Goal: Information Seeking & Learning: Learn about a topic

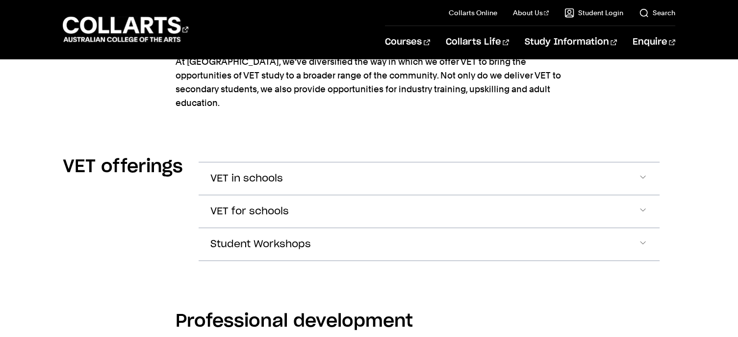
scroll to position [1247, 0]
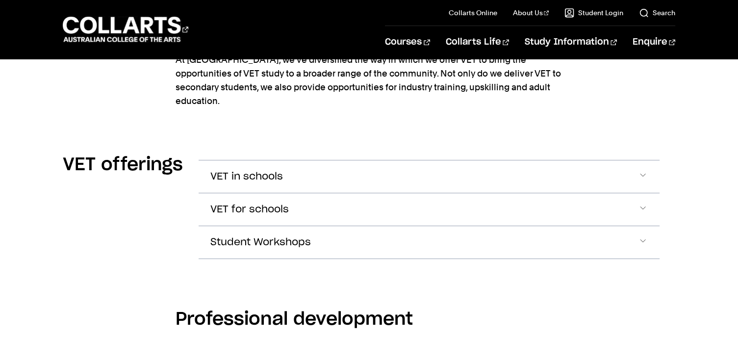
click at [641, 170] on span "Accordion Section" at bounding box center [643, 176] width 10 height 13
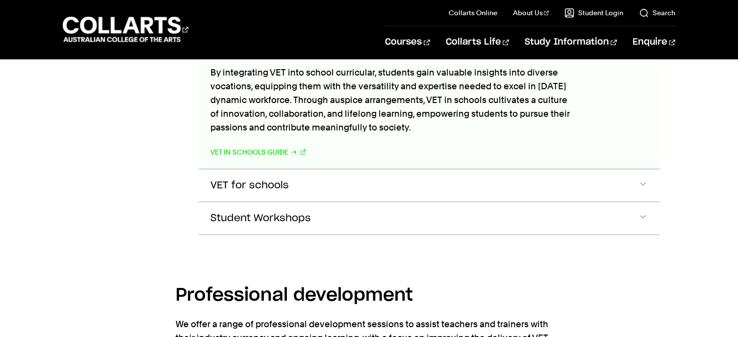
scroll to position [1481, 0]
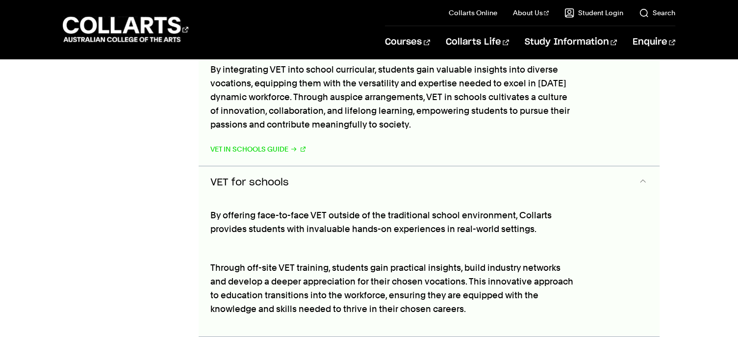
scroll to position [1544, 0]
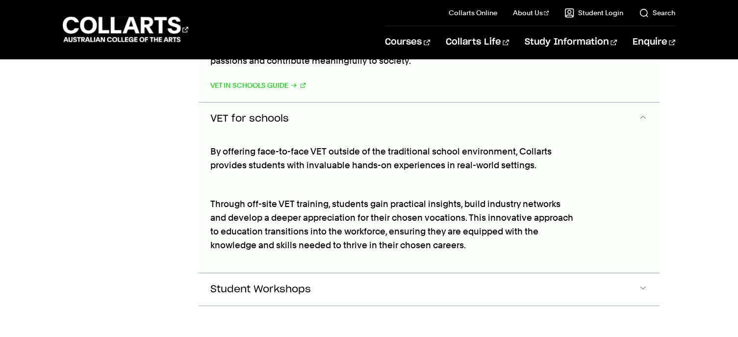
click at [380, 68] on p "Through off-site VET training, students gain practical insights, build industry…" at bounding box center [392, 33] width 364 height 69
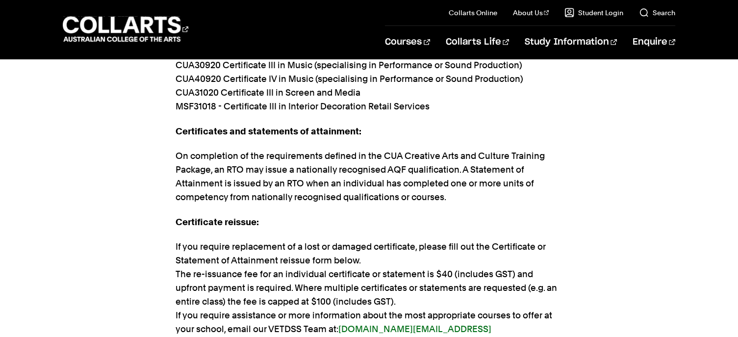
scroll to position [2562, 0]
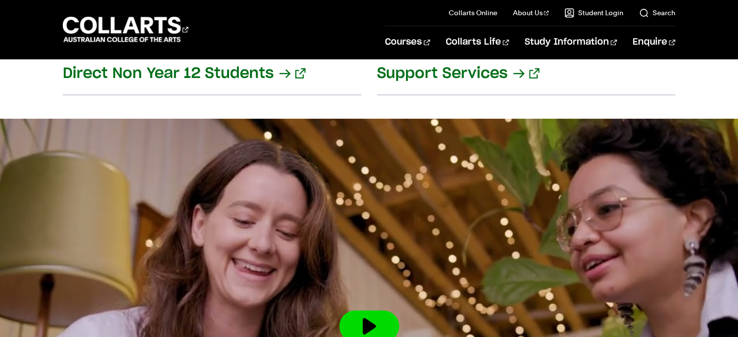
scroll to position [1490, 0]
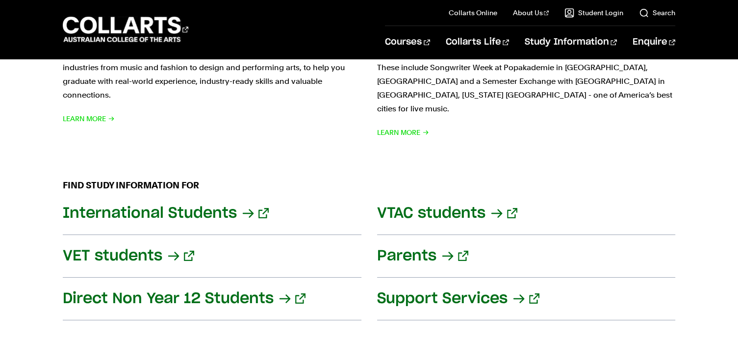
scroll to position [1263, 0]
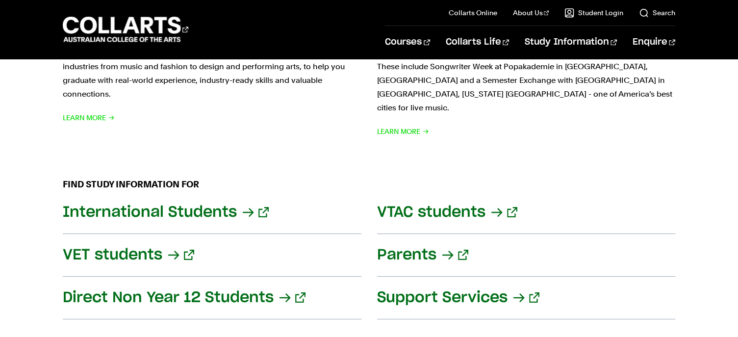
click at [173, 239] on link "VET students" at bounding box center [212, 255] width 299 height 43
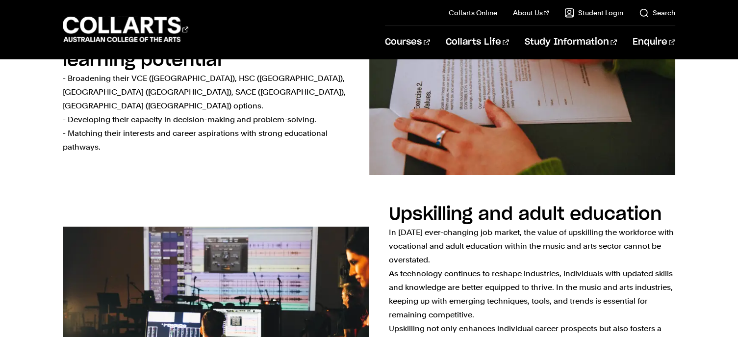
scroll to position [924, 0]
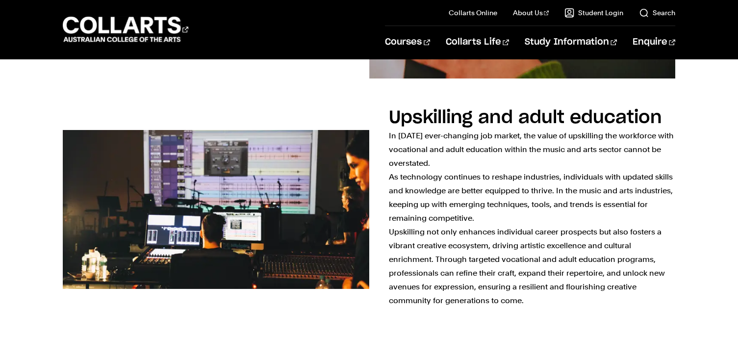
drag, startPoint x: 636, startPoint y: 235, endPoint x: 697, endPoint y: 259, distance: 65.2
click at [697, 259] on div "Upskilling and adult education In [DATE] ever-changing job market, the value of…" at bounding box center [369, 209] width 738 height 231
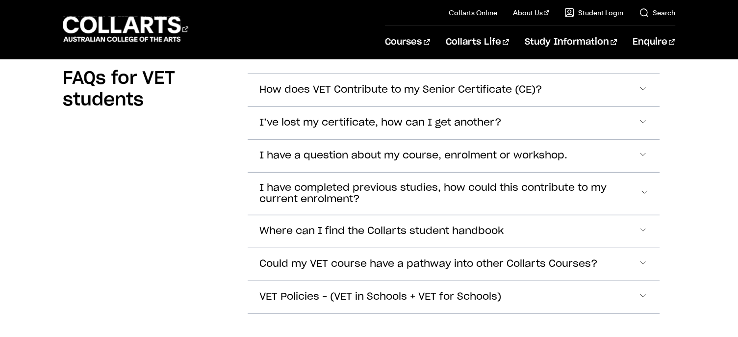
scroll to position [2555, 0]
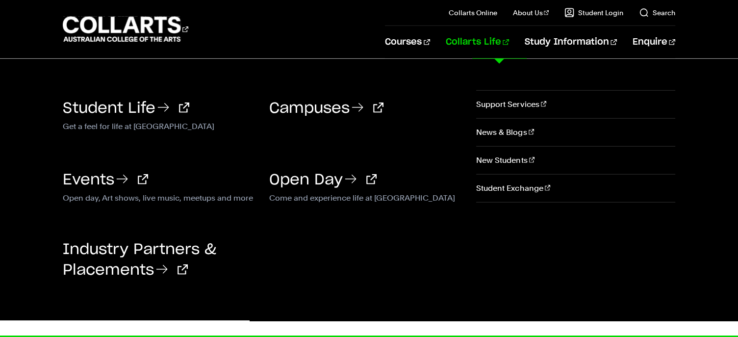
click at [365, 104] on icon at bounding box center [358, 108] width 16 height 16
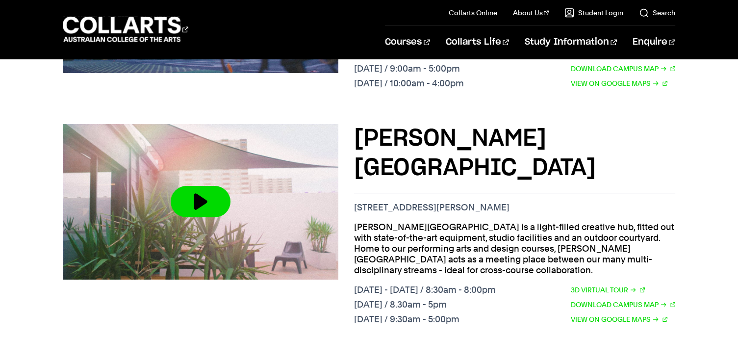
scroll to position [559, 0]
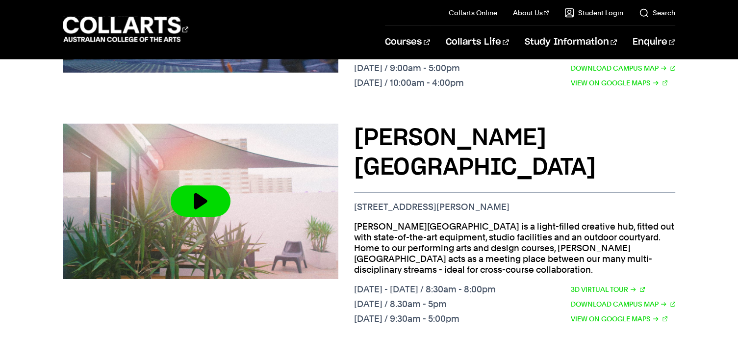
click at [421, 137] on h3 "[PERSON_NAME][GEOGRAPHIC_DATA]" at bounding box center [514, 153] width 321 height 59
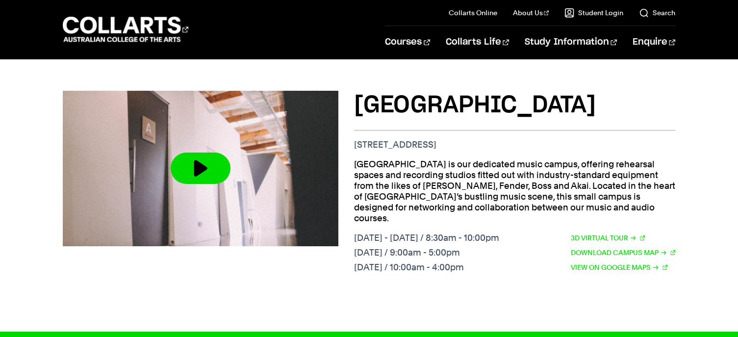
scroll to position [1053, 0]
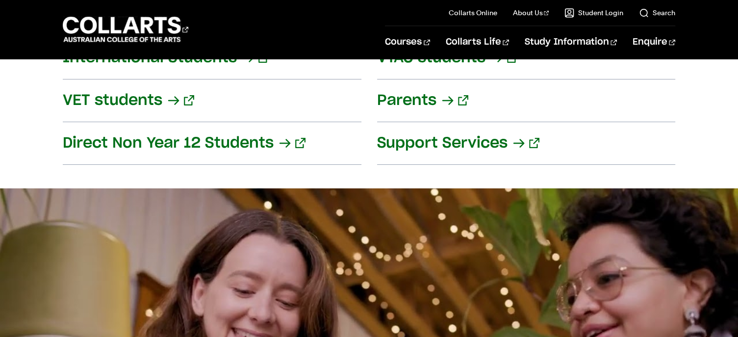
scroll to position [1263, 0]
